Goal: Download file/media

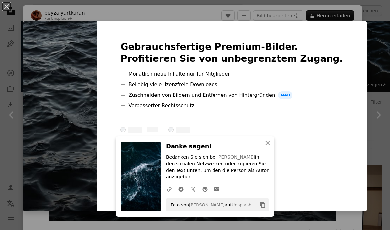
scroll to position [177, 0]
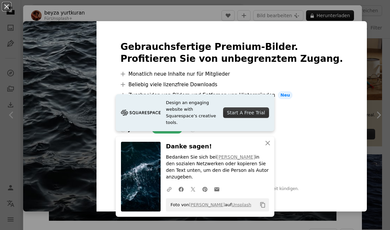
click at [332, 134] on div at bounding box center [231, 135] width 223 height 3
click at [267, 145] on icon "button" at bounding box center [268, 143] width 5 height 5
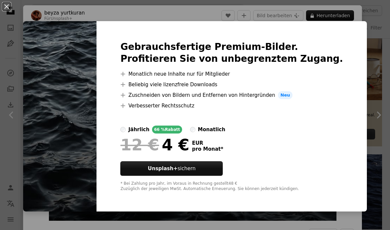
click at [9, 114] on div "An X shape Gebrauchsfertige Premium-Bilder. Profitieren Sie von unbegrenztem Zu…" at bounding box center [195, 115] width 390 height 230
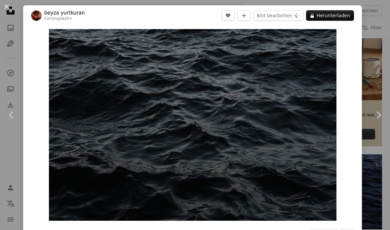
click at [7, 114] on icon "Chevron left" at bounding box center [11, 115] width 11 height 11
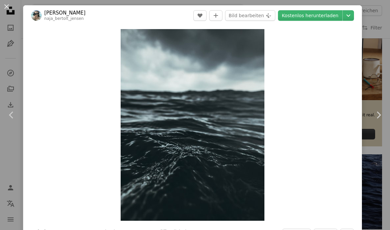
click at [10, 117] on icon "Chevron left" at bounding box center [11, 115] width 11 height 11
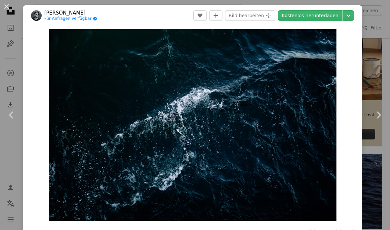
click at [379, 111] on icon "Chevron right" at bounding box center [378, 115] width 11 height 11
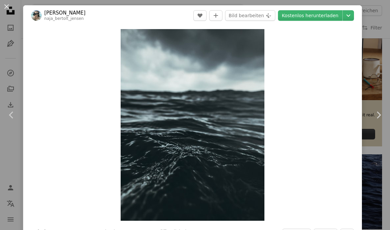
click at [378, 115] on icon "Chevron right" at bounding box center [378, 115] width 11 height 11
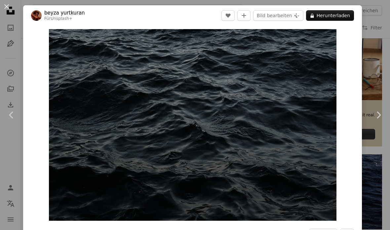
click at [378, 113] on icon at bounding box center [379, 114] width 4 height 7
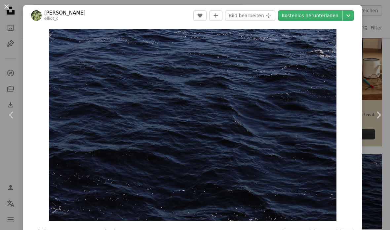
click at [376, 115] on icon "Chevron right" at bounding box center [378, 115] width 11 height 11
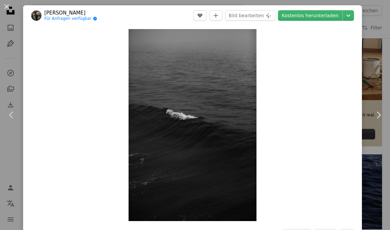
click at [379, 115] on icon "Chevron right" at bounding box center [378, 115] width 11 height 11
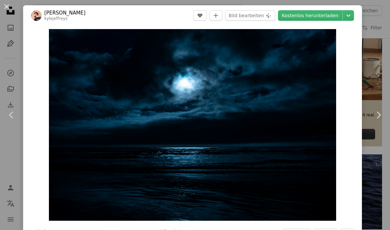
click at [377, 117] on icon "Chevron right" at bounding box center [378, 115] width 11 height 11
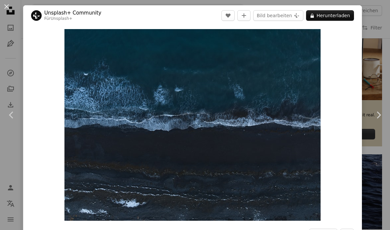
click at [376, 116] on icon "Chevron right" at bounding box center [378, 115] width 11 height 11
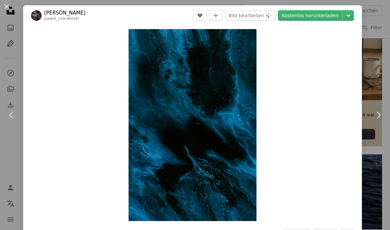
click at [380, 110] on icon "Chevron right" at bounding box center [378, 115] width 11 height 11
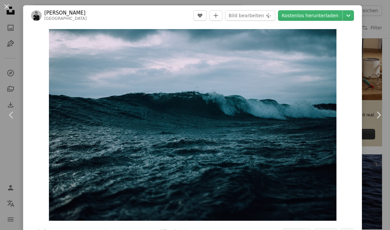
click at [381, 111] on icon "Chevron right" at bounding box center [378, 115] width 11 height 11
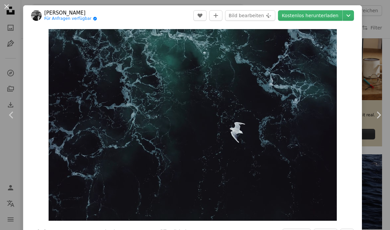
click at [379, 110] on icon "Chevron right" at bounding box center [378, 115] width 11 height 11
